Goal: Task Accomplishment & Management: Use online tool/utility

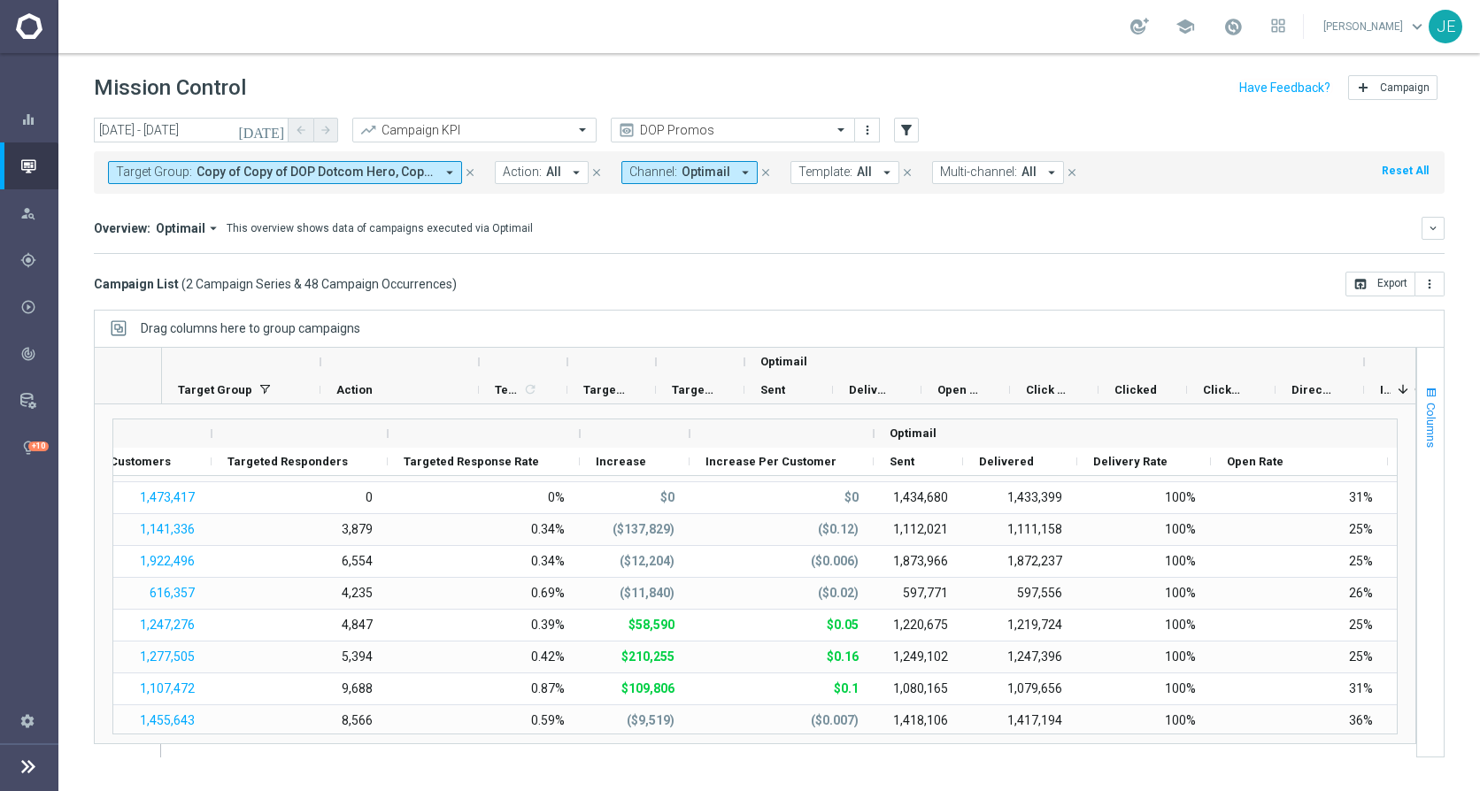
click at [1435, 420] on span "Columns" at bounding box center [1431, 425] width 14 height 45
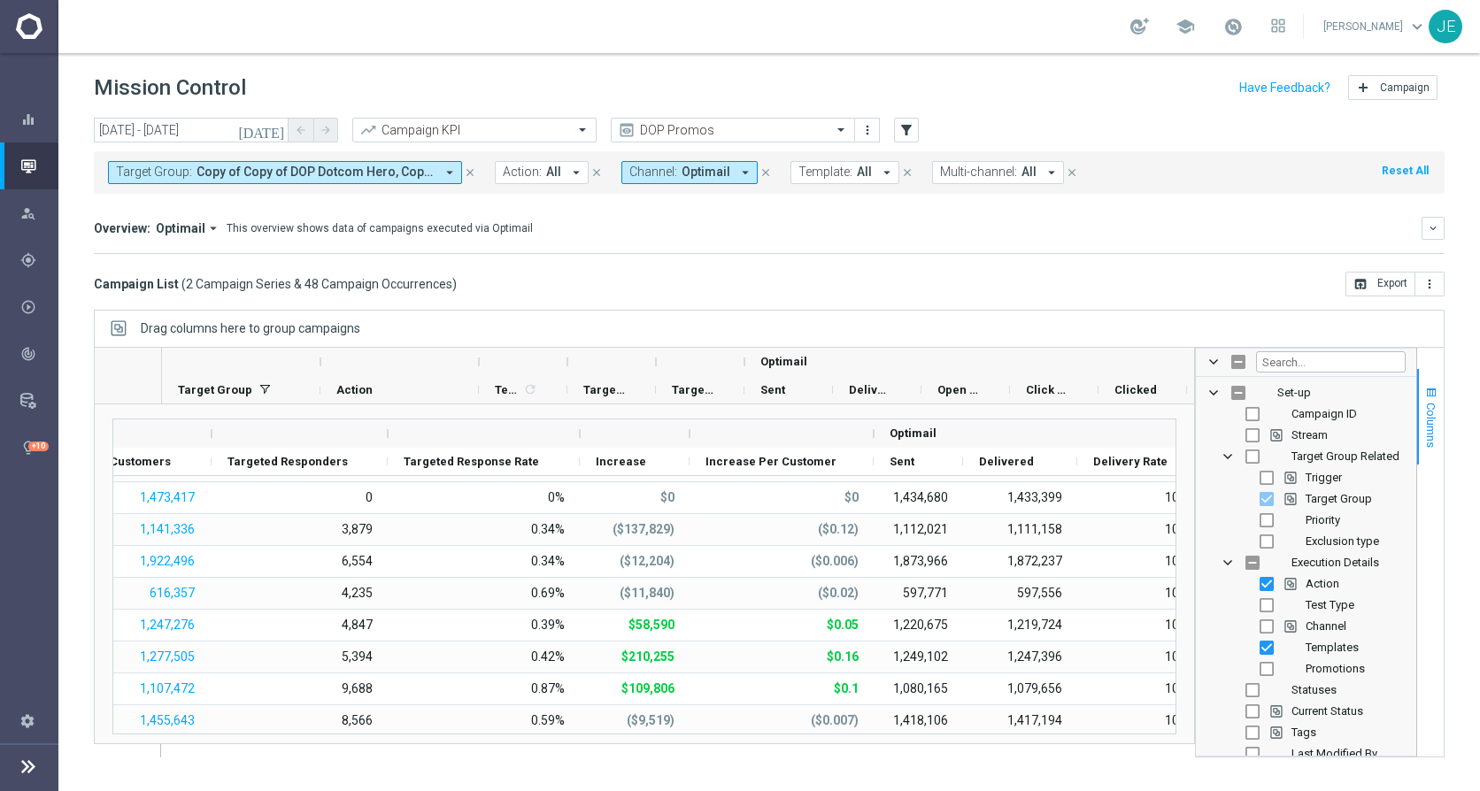
click at [1435, 420] on span "Columns" at bounding box center [1431, 425] width 14 height 45
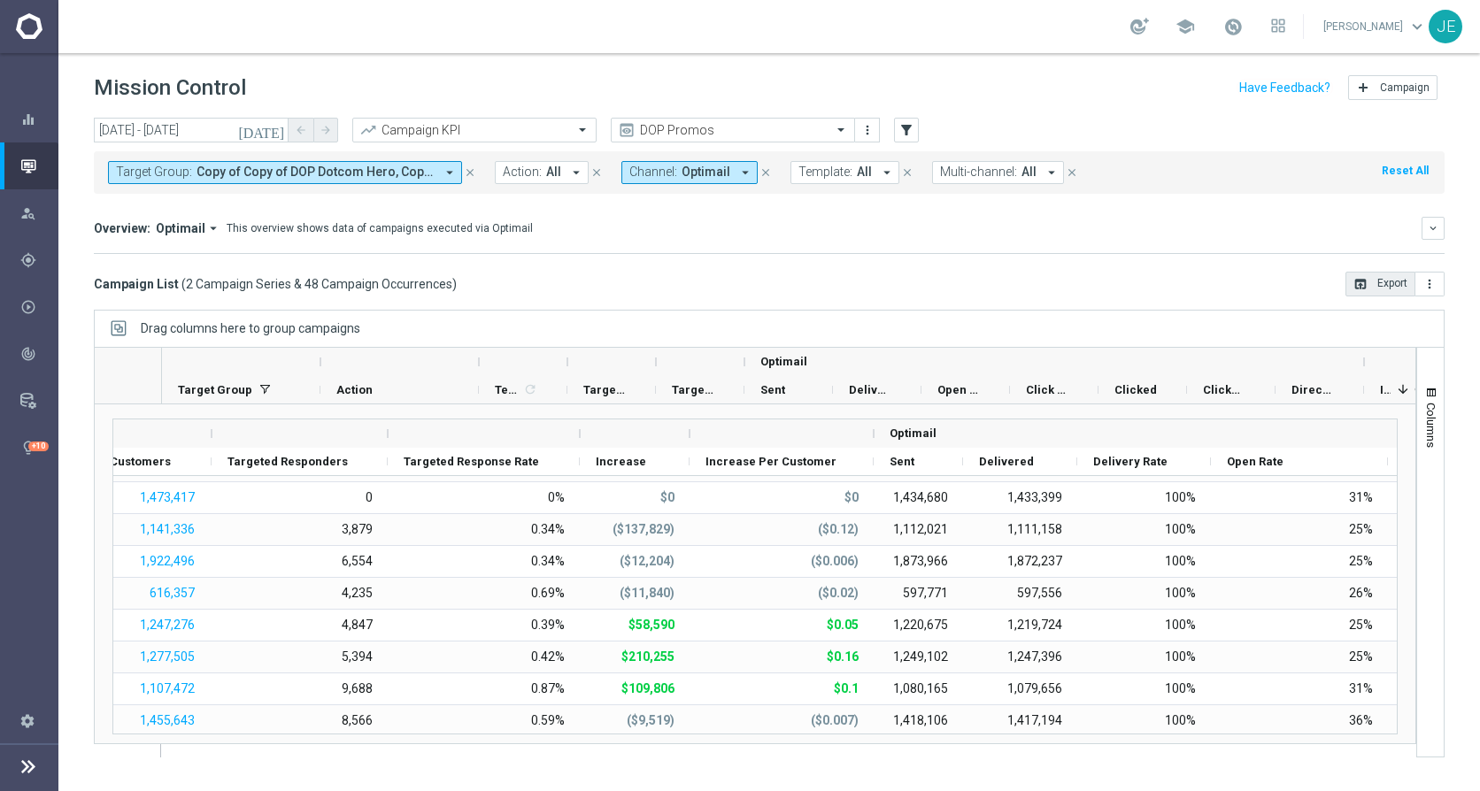
click at [1388, 284] on button "open_in_browser Export" at bounding box center [1380, 284] width 70 height 25
click at [1428, 290] on icon "more_vert" at bounding box center [1429, 284] width 14 height 14
click at [1420, 316] on span "Export with occurrences" at bounding box center [1371, 315] width 119 height 12
